Goal: Task Accomplishment & Management: Use online tool/utility

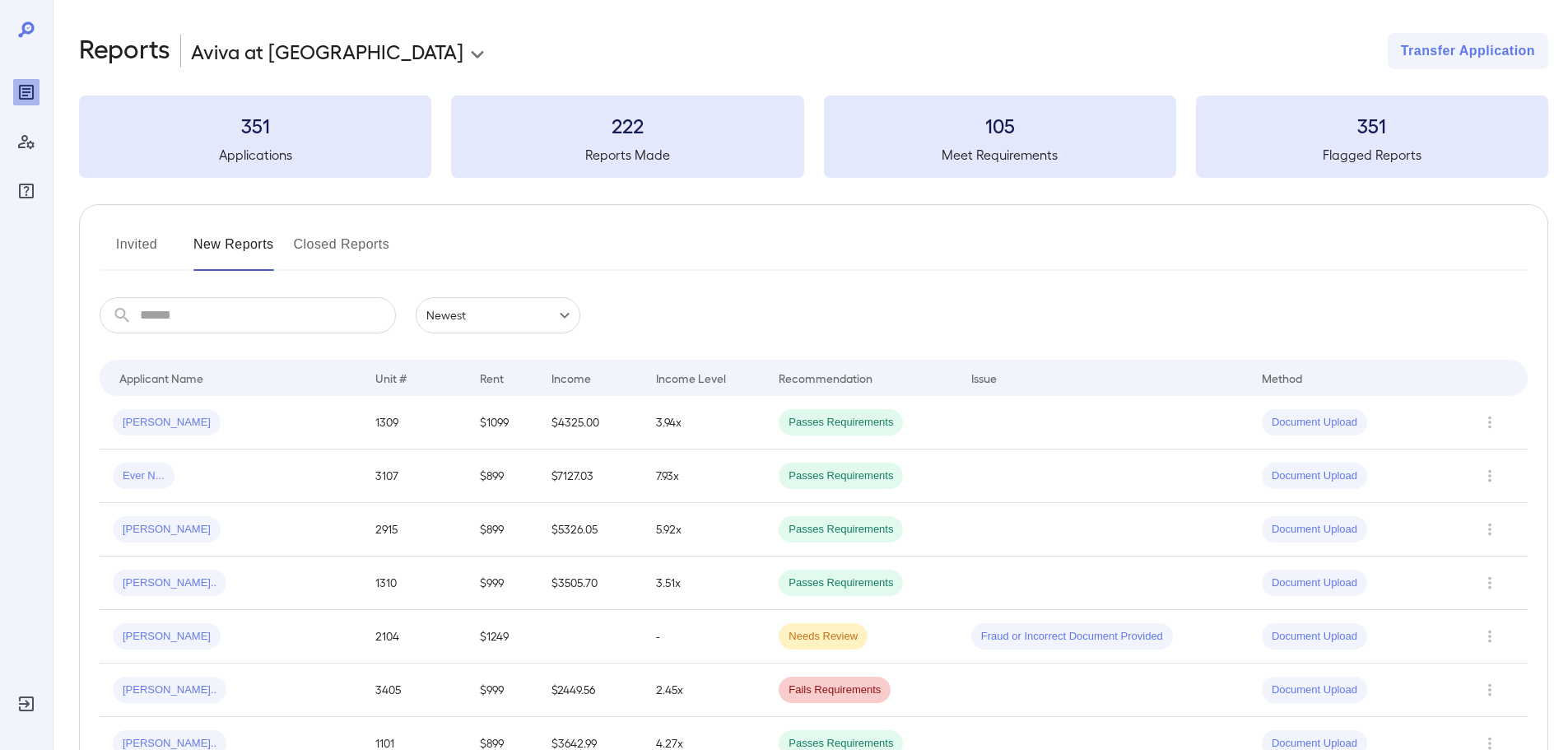
click at [898, 48] on div "**********" at bounding box center [813, 51] width 1469 height 37
click at [798, 248] on div "Invited New Reports Closed Reports" at bounding box center [813, 252] width 1429 height 40
click at [524, 37] on div "**********" at bounding box center [813, 51] width 1469 height 37
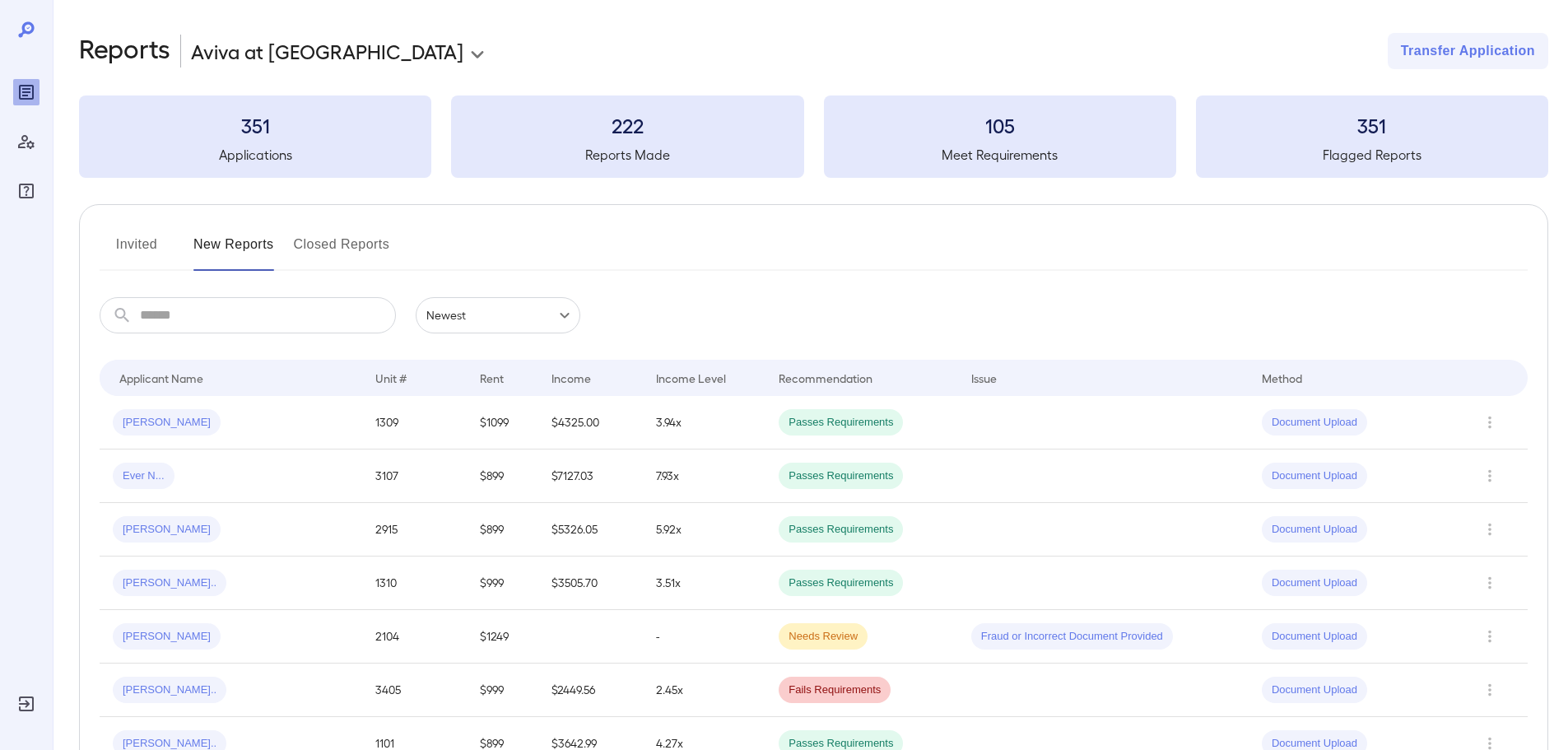
click at [886, 48] on div "**********" at bounding box center [813, 51] width 1469 height 37
drag, startPoint x: 473, startPoint y: 248, endPoint x: 237, endPoint y: 238, distance: 236.2
click at [237, 238] on div "Invited New Reports Closed Reports" at bounding box center [813, 252] width 1429 height 40
click at [662, 241] on div "Invited New Reports Closed Reports" at bounding box center [813, 252] width 1429 height 40
drag, startPoint x: 662, startPoint y: 239, endPoint x: 266, endPoint y: 238, distance: 396.0
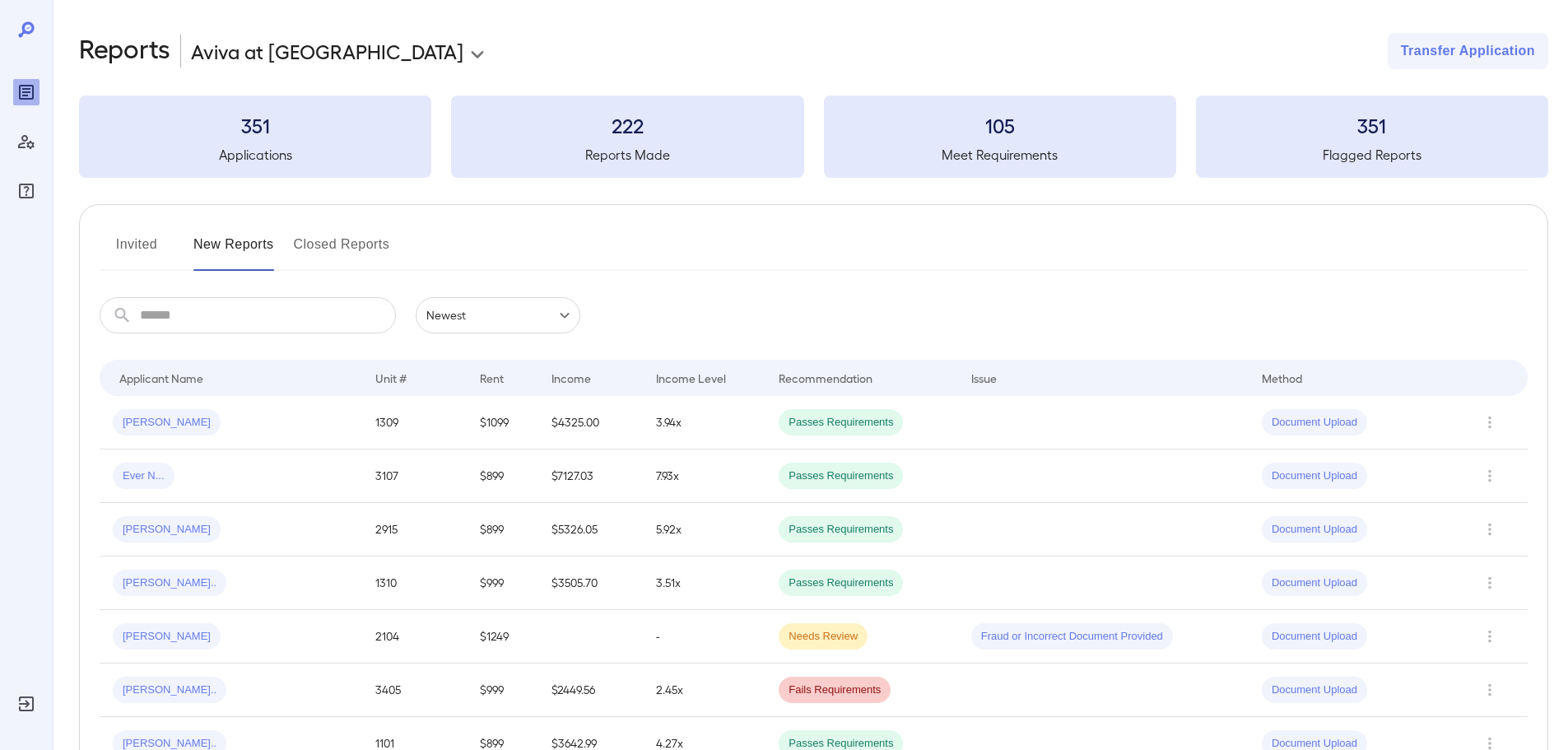
click at [266, 238] on div "Invited New Reports Closed Reports" at bounding box center [813, 252] width 1429 height 40
click at [526, 242] on div "Invited New Reports Closed Reports" at bounding box center [813, 252] width 1429 height 40
drag, startPoint x: 500, startPoint y: 248, endPoint x: 460, endPoint y: 246, distance: 40.0
click at [460, 246] on div "Invited New Reports Closed Reports" at bounding box center [813, 252] width 1429 height 40
drag, startPoint x: 460, startPoint y: 248, endPoint x: 604, endPoint y: 231, distance: 145.0
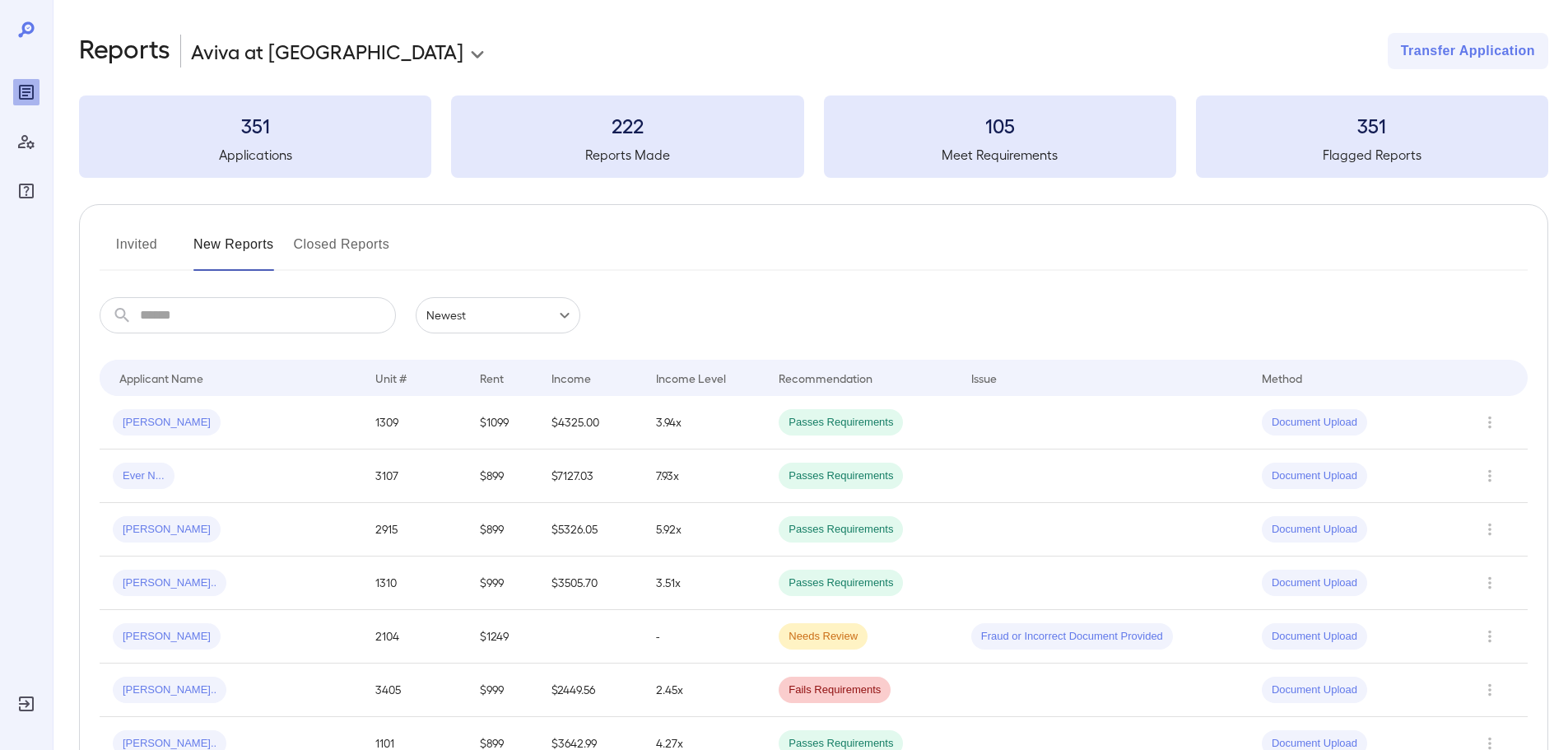
drag, startPoint x: 580, startPoint y: 240, endPoint x: 106, endPoint y: 204, distance: 475.4
drag, startPoint x: 106, startPoint y: 204, endPoint x: 422, endPoint y: 244, distance: 318.5
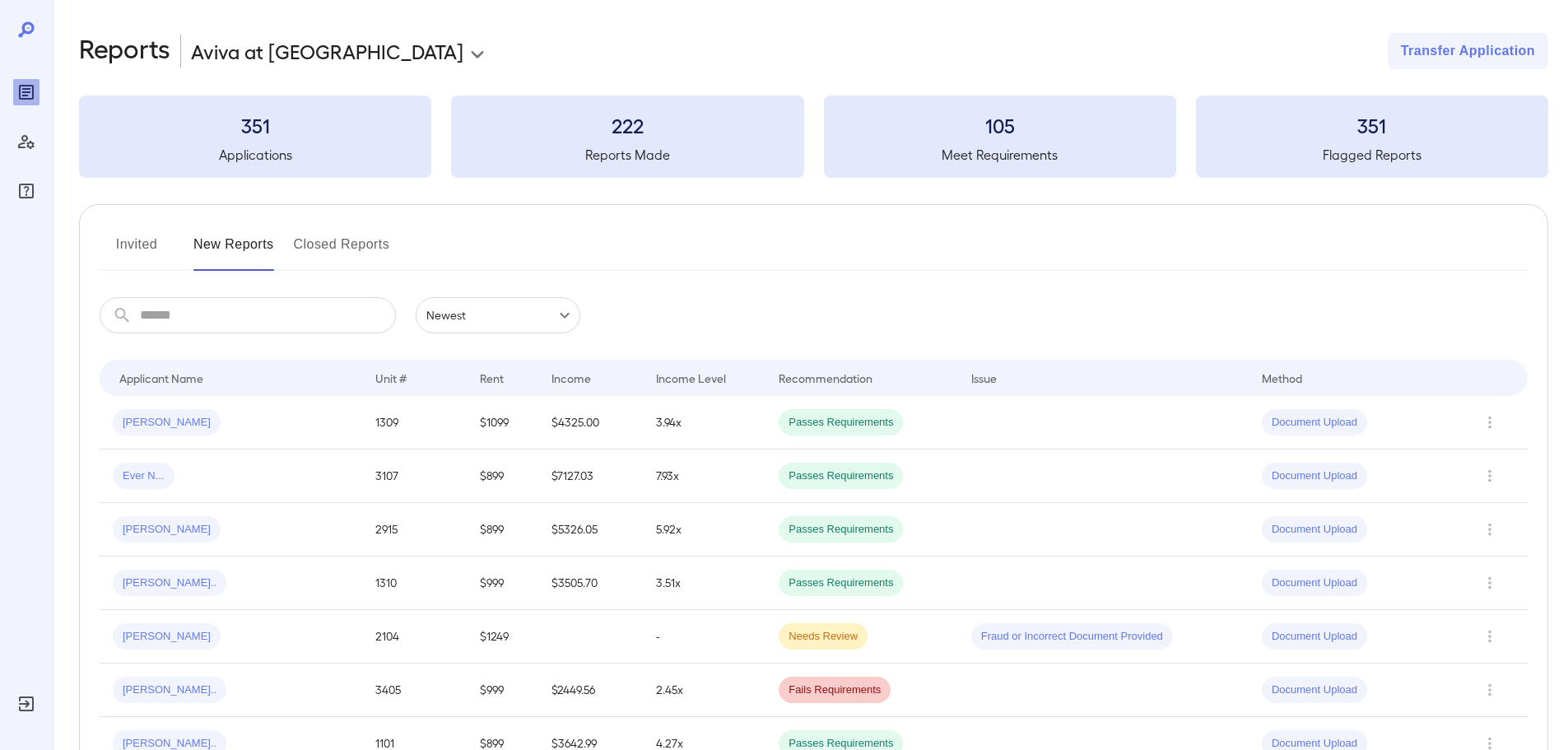
drag, startPoint x: 422, startPoint y: 244, endPoint x: 103, endPoint y: 215, distance: 320.3
click at [139, 236] on button "Invited" at bounding box center [136, 252] width 74 height 40
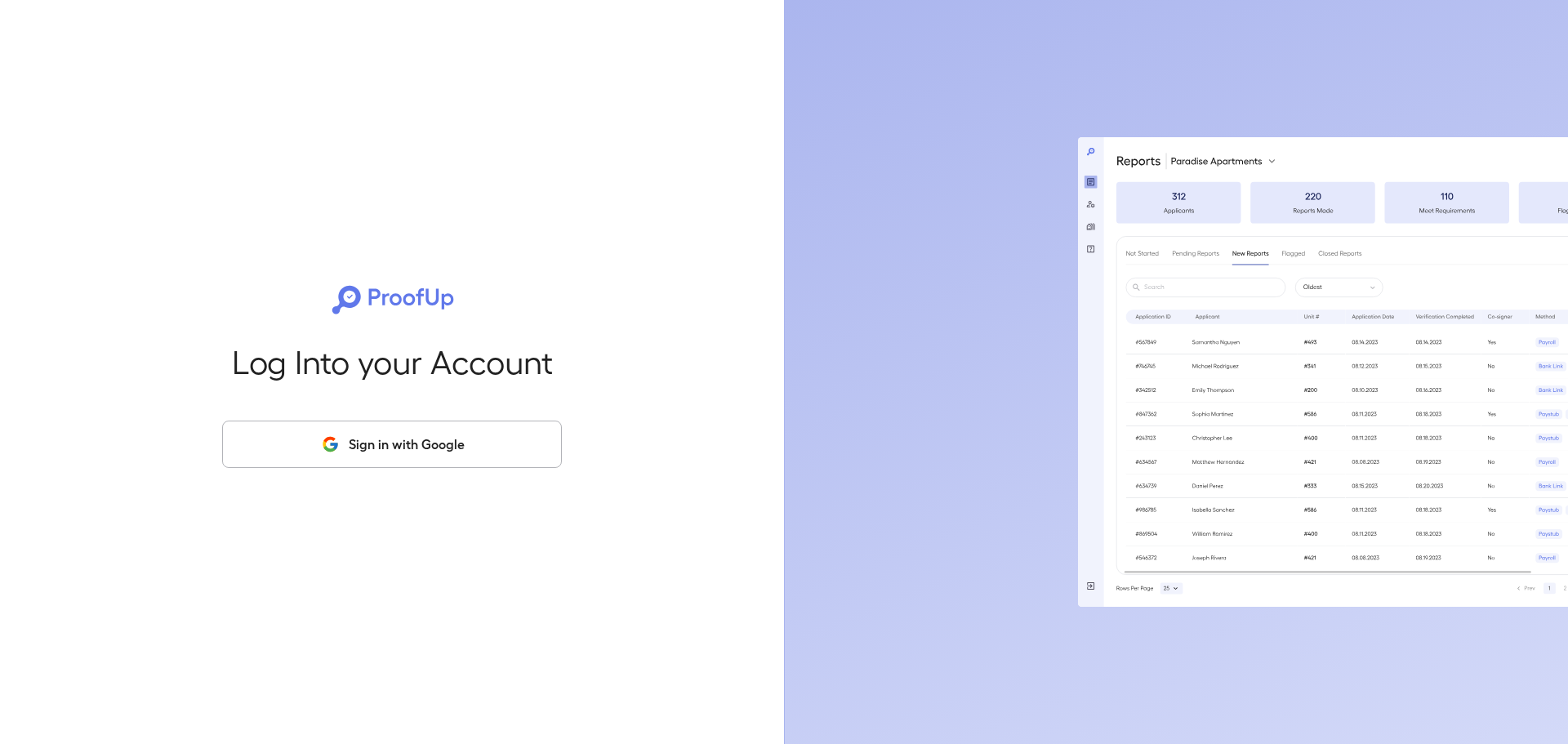
click at [388, 456] on button "Sign in with Google" at bounding box center [392, 445] width 340 height 48
